Goal: Check status

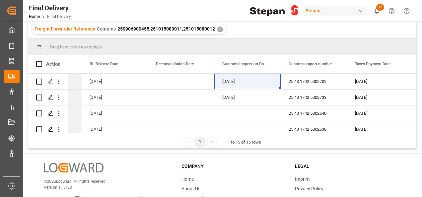
scroll to position [33, 0]
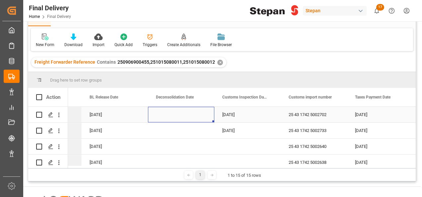
click at [180, 115] on div "Press SPACE to select this row." at bounding box center [181, 115] width 66 height 16
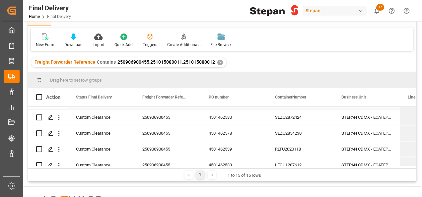
scroll to position [166, 0]
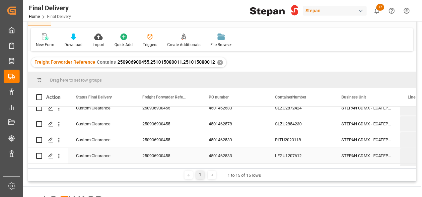
click at [282, 152] on div "LEGU1207612" at bounding box center [300, 156] width 66 height 16
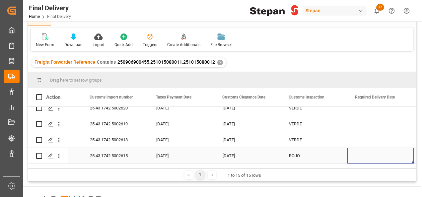
scroll to position [0, 0]
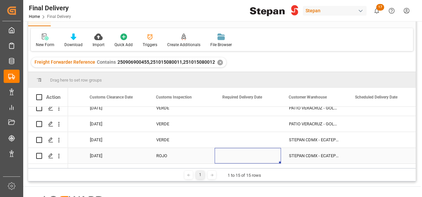
click at [264, 157] on div "Press SPACE to select this row." at bounding box center [247, 156] width 66 height 16
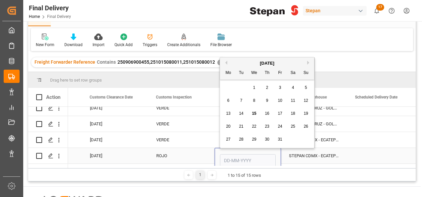
click at [264, 157] on input "Press SPACE to select this row." at bounding box center [248, 160] width 56 height 13
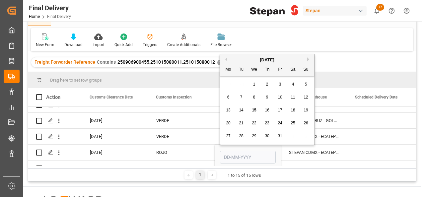
click at [242, 58] on div "October 2025" at bounding box center [267, 60] width 94 height 7
click at [255, 111] on span "15" at bounding box center [254, 110] width 4 height 5
type input "15-10-2025"
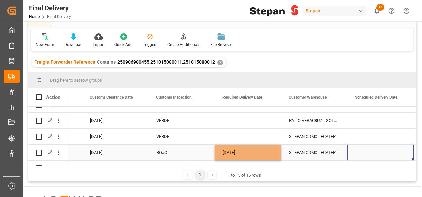
click at [353, 155] on div "Press SPACE to select this row." at bounding box center [380, 152] width 66 height 16
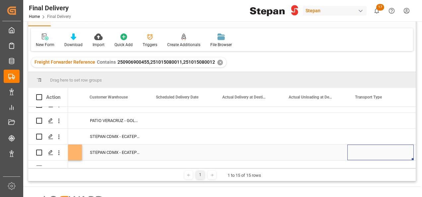
click at [171, 151] on div "Press SPACE to select this row." at bounding box center [181, 152] width 66 height 16
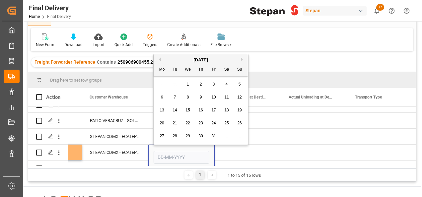
click at [191, 113] on div "15" at bounding box center [188, 110] width 8 height 8
type input "15-10-2025"
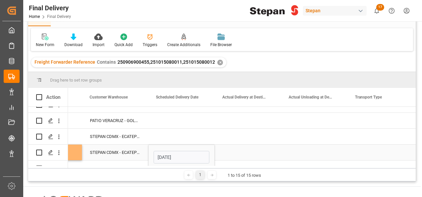
click at [233, 154] on div "Press SPACE to select this row." at bounding box center [247, 152] width 66 height 16
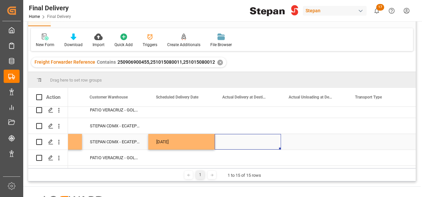
click at [202, 136] on div "15-10-2025" at bounding box center [181, 142] width 66 height 16
drag, startPoint x: 213, startPoint y: 146, endPoint x: 308, endPoint y: 149, distance: 94.2
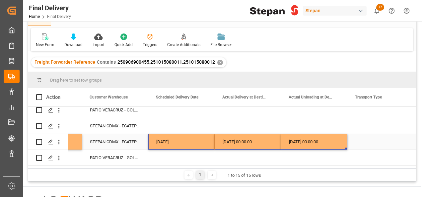
click at [367, 143] on div "Press SPACE to select this row." at bounding box center [380, 142] width 66 height 16
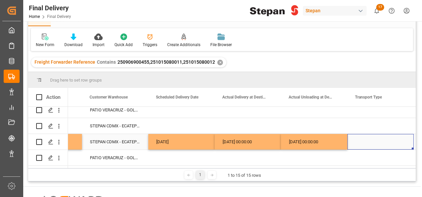
click at [367, 143] on div "Press SPACE to select this row." at bounding box center [380, 142] width 66 height 16
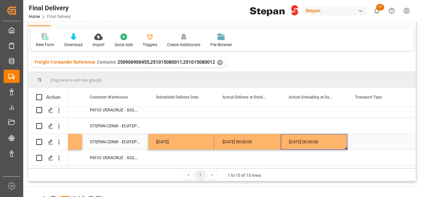
click at [321, 141] on div "15-10-2025 00:00:00" at bounding box center [314, 142] width 66 height 16
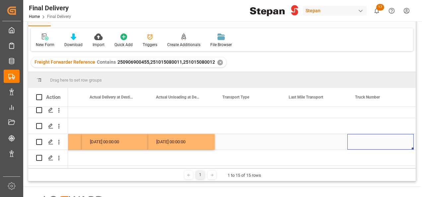
click at [241, 137] on div "Press SPACE to select this row." at bounding box center [247, 142] width 66 height 16
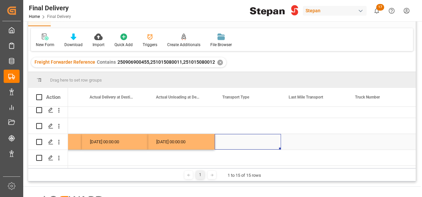
click at [241, 137] on div "Press SPACE to select this row." at bounding box center [247, 142] width 66 height 16
click at [268, 142] on icon "open menu" at bounding box center [268, 146] width 8 height 8
click at [251, 160] on div "Direct Transport" at bounding box center [247, 164] width 55 height 23
type input "Direct Transport"
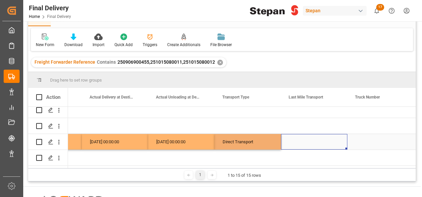
click at [303, 139] on div "Press SPACE to select this row." at bounding box center [314, 142] width 66 height 16
click at [304, 139] on div "Press SPACE to select this row." at bounding box center [314, 142] width 66 height 16
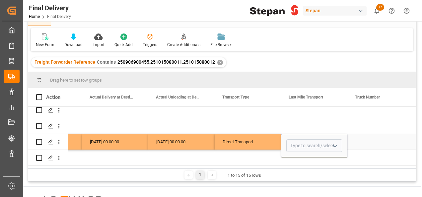
drag, startPoint x: 335, startPoint y: 141, endPoint x: 330, endPoint y: 148, distance: 7.9
click at [334, 143] on icon "open menu" at bounding box center [335, 146] width 8 height 8
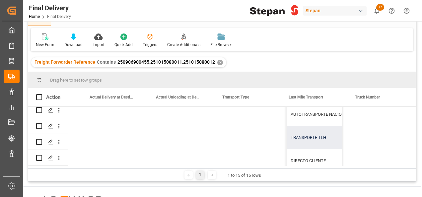
click at [311, 131] on div "TRANSPORTE TLH" at bounding box center [344, 137] width 116 height 23
type input "TRANSPORTE TLH"
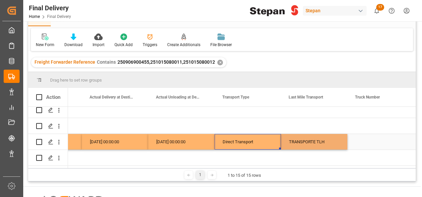
click at [265, 137] on div "Direct Transport" at bounding box center [247, 141] width 50 height 15
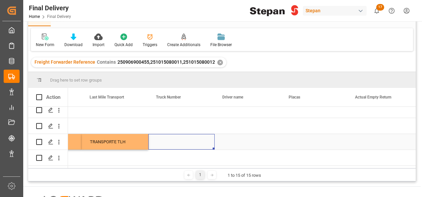
click at [170, 138] on div "Press SPACE to select this row." at bounding box center [181, 142] width 66 height 16
type input "336"
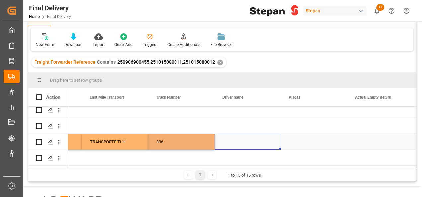
click at [231, 141] on div "Press SPACE to select this row." at bounding box center [247, 142] width 66 height 16
